Goal: Transaction & Acquisition: Purchase product/service

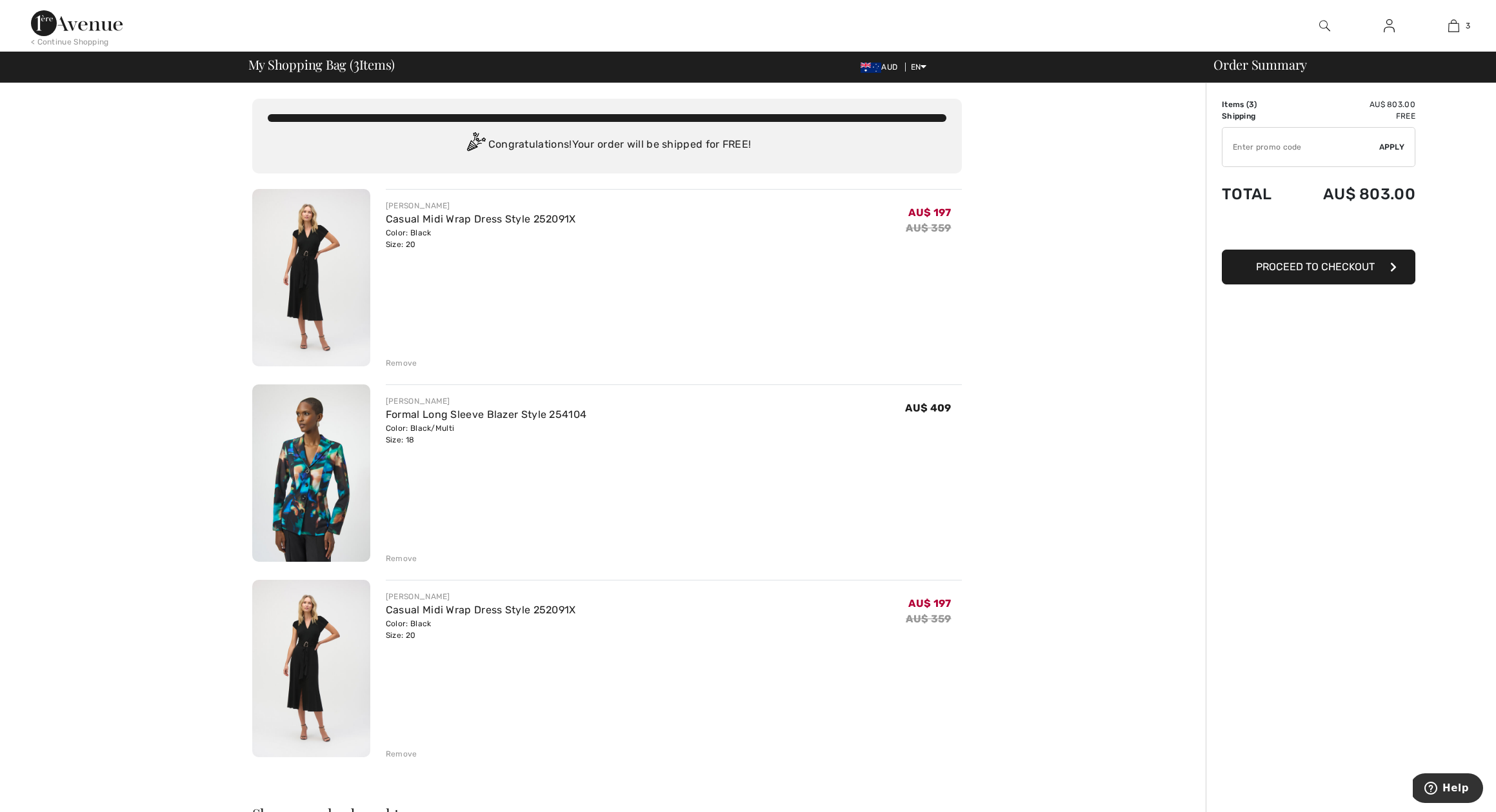
click at [397, 753] on div "Remove" at bounding box center [402, 754] width 32 height 12
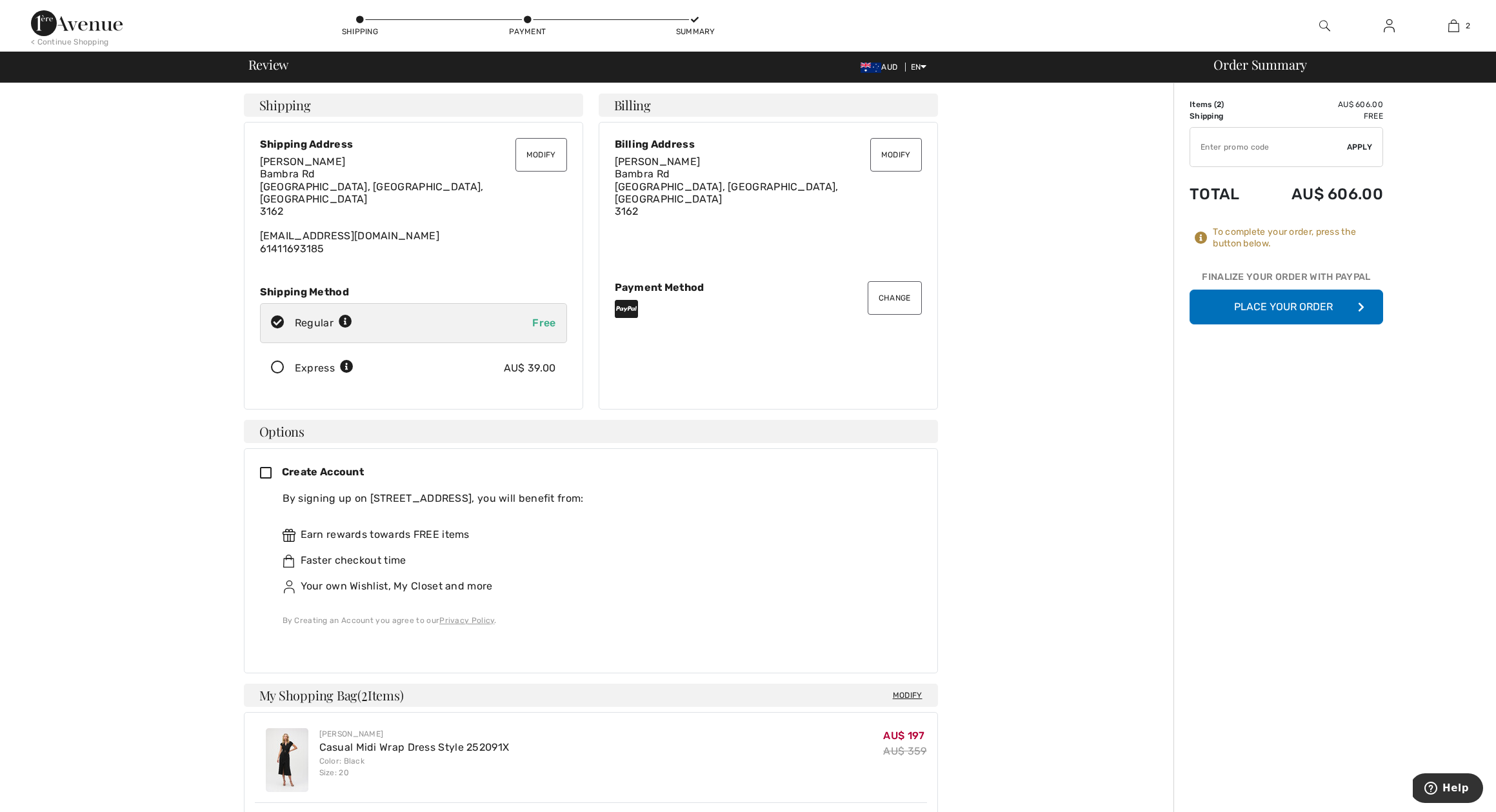
click at [1274, 301] on button "Place Your Order" at bounding box center [1286, 307] width 193 height 35
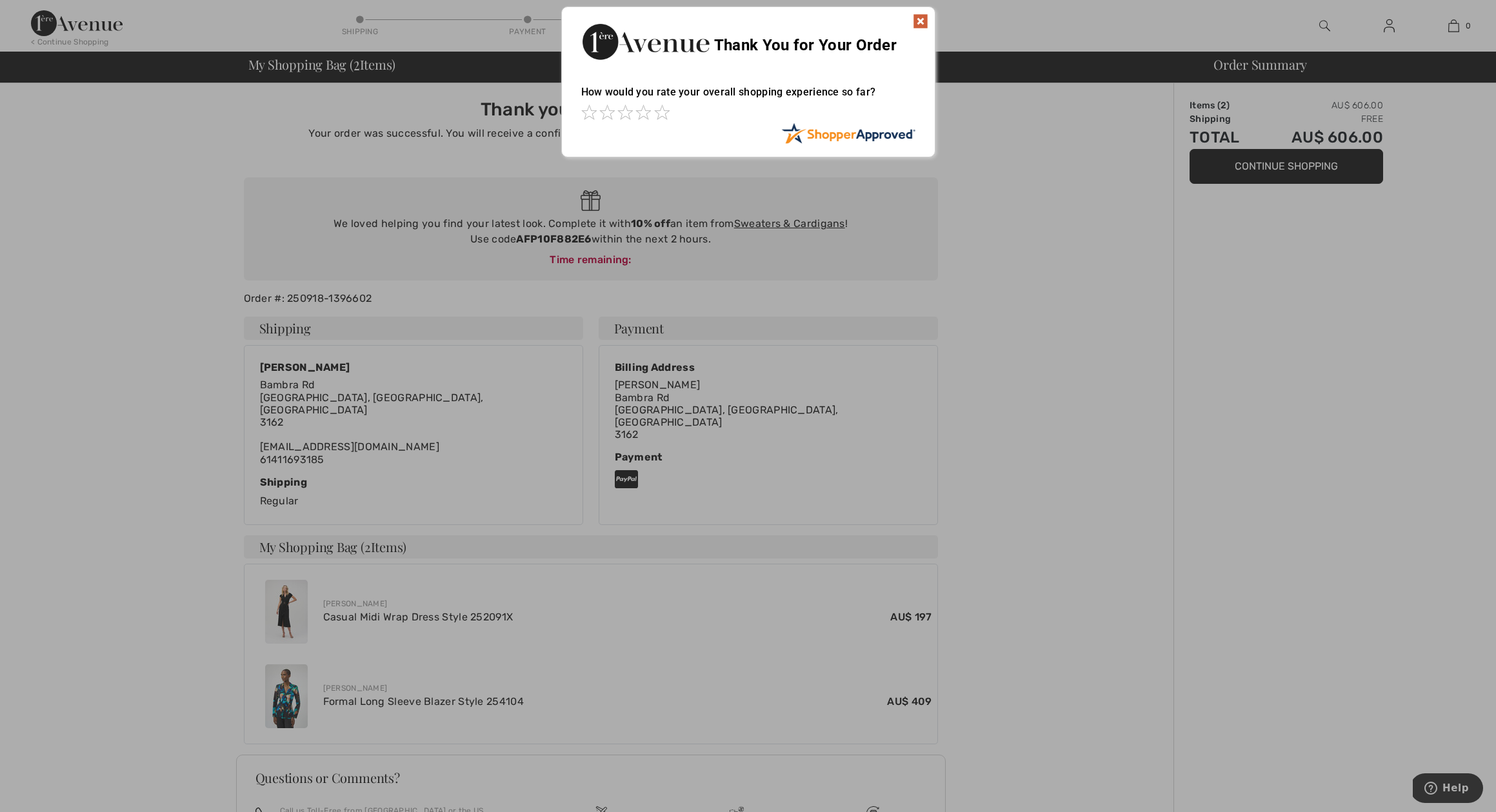
click at [1274, 561] on div at bounding box center [748, 406] width 1496 height 812
click at [664, 111] on span at bounding box center [661, 111] width 15 height 15
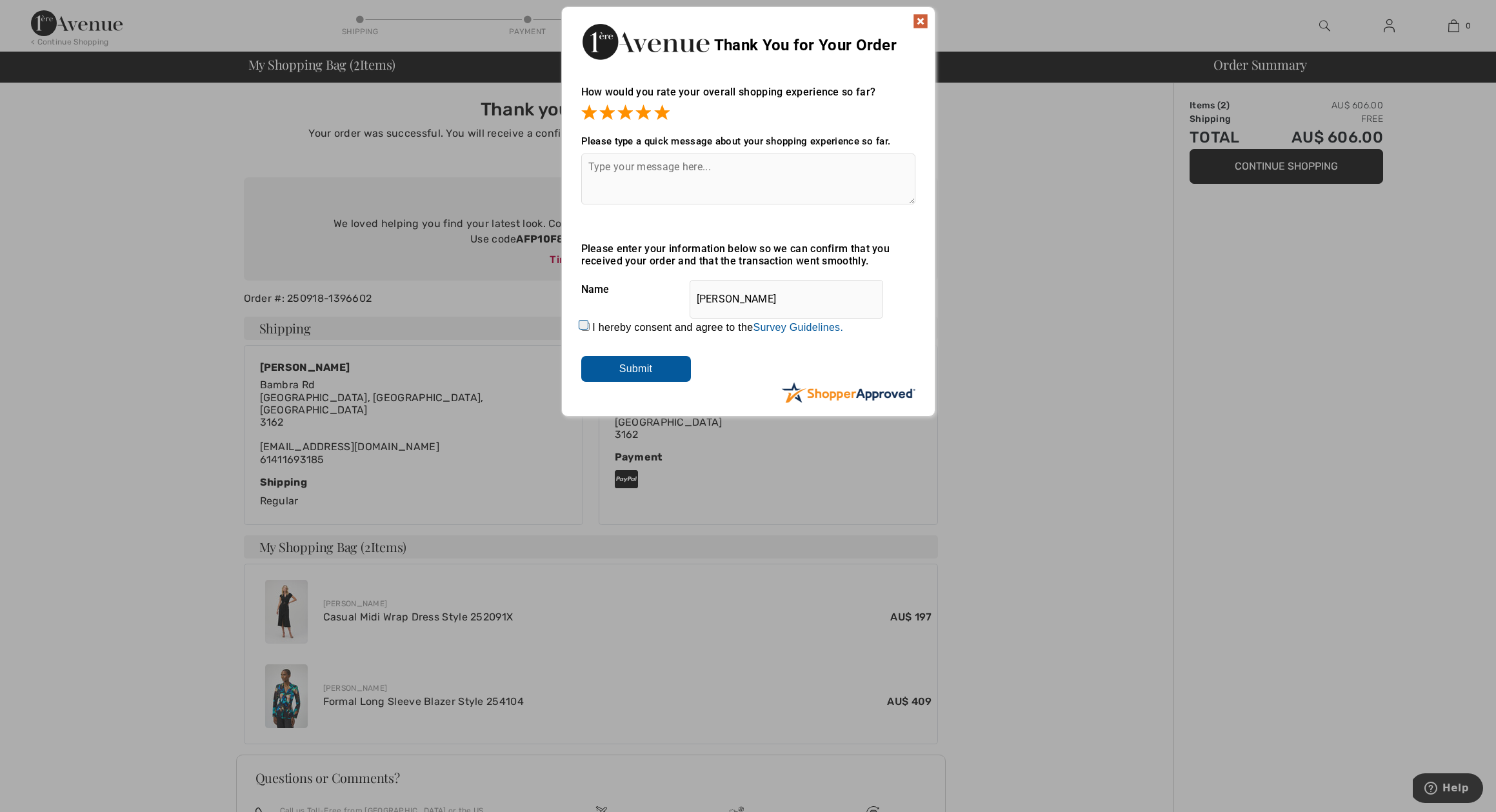
click at [921, 20] on img at bounding box center [920, 21] width 15 height 15
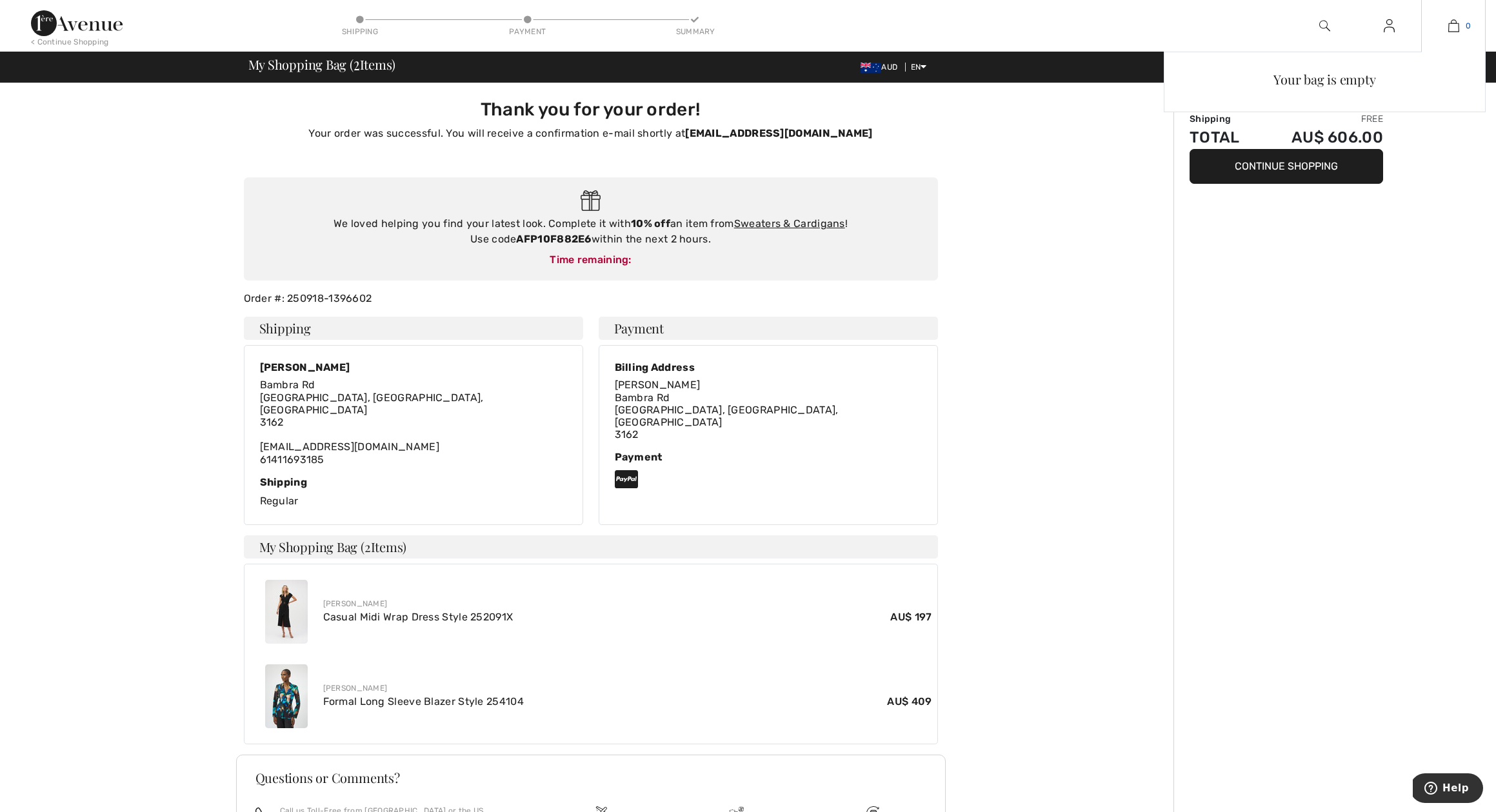
click at [1441, 29] on link "0" at bounding box center [1453, 25] width 63 height 15
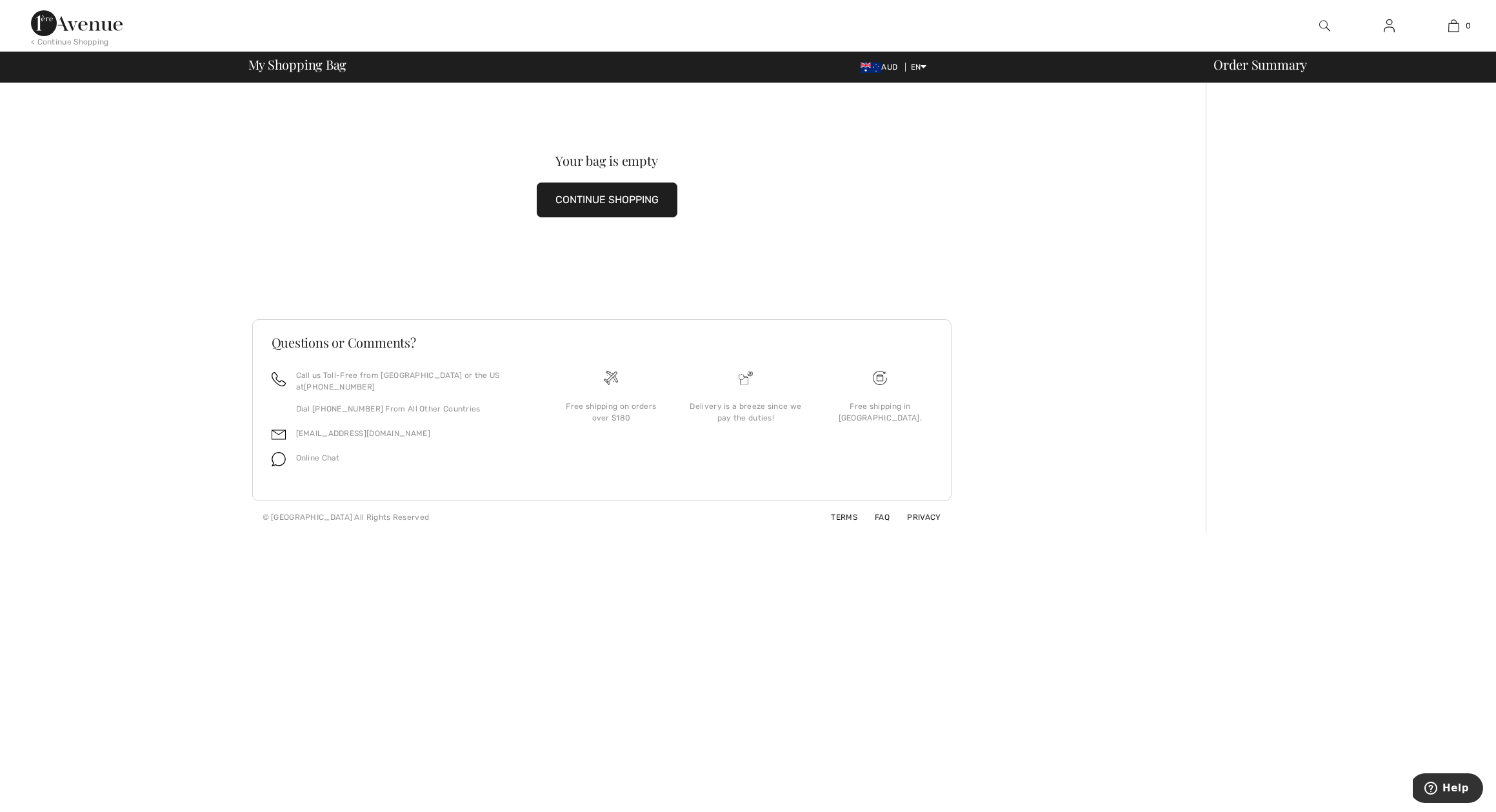
click at [1323, 23] on img at bounding box center [1324, 25] width 11 height 15
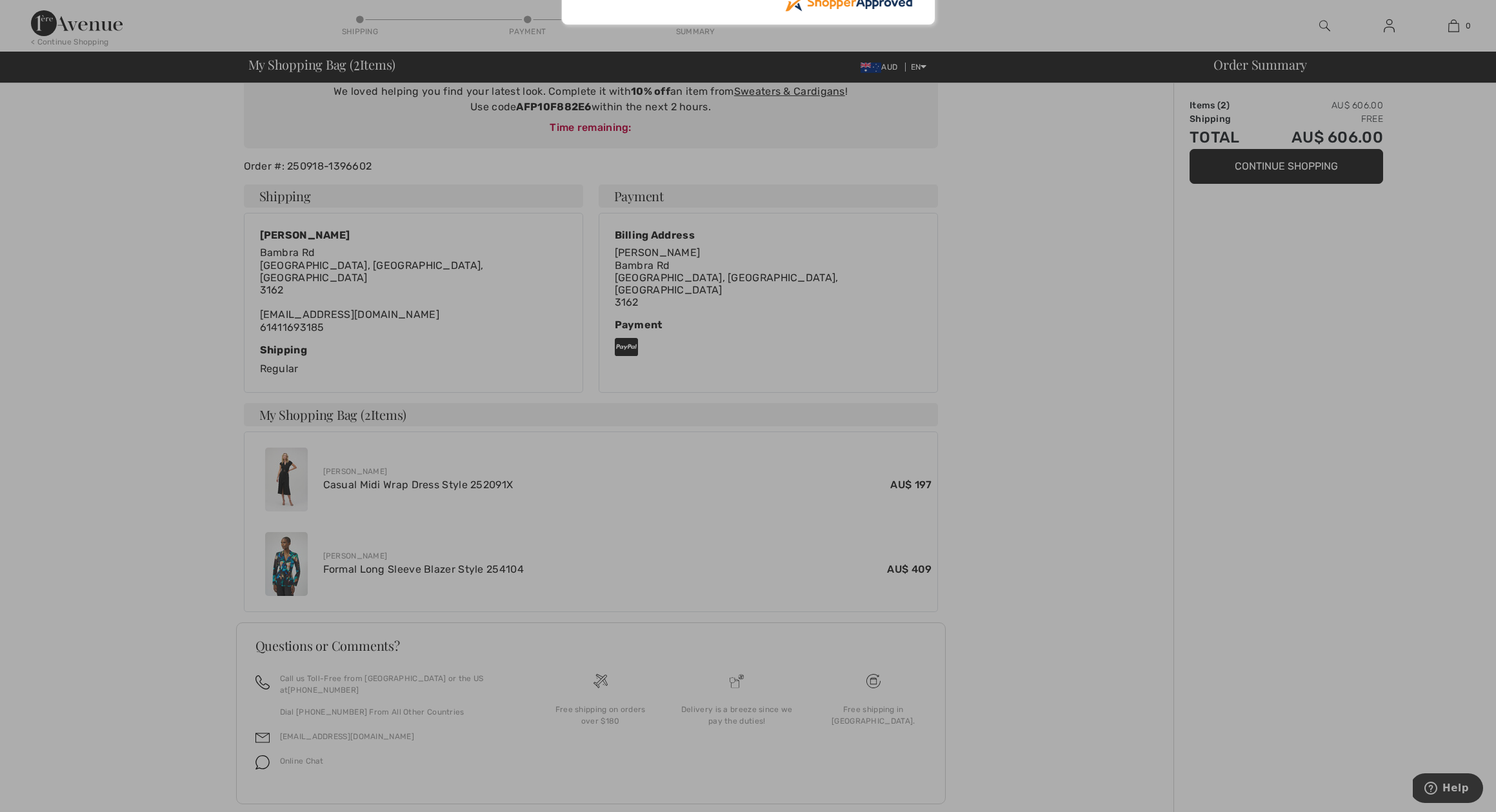
scroll to position [131, 0]
click at [287, 555] on div at bounding box center [748, 406] width 1496 height 812
click at [368, 545] on div at bounding box center [748, 406] width 1496 height 812
click at [344, 400] on div at bounding box center [748, 406] width 1496 height 812
click at [170, 454] on div at bounding box center [748, 406] width 1496 height 812
